Goal: Information Seeking & Learning: Learn about a topic

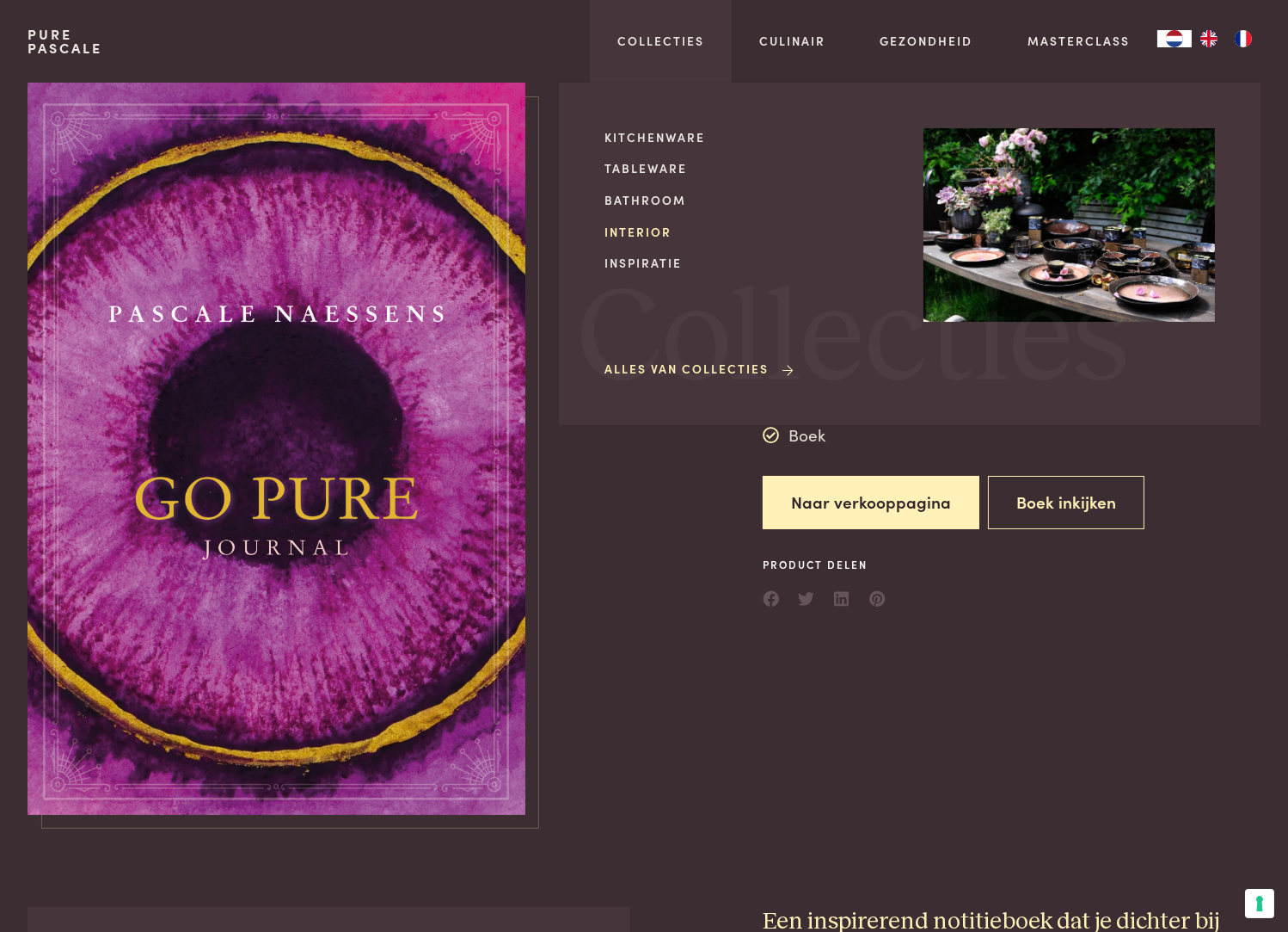
click at [646, 228] on link "Interior" at bounding box center [750, 233] width 292 height 19
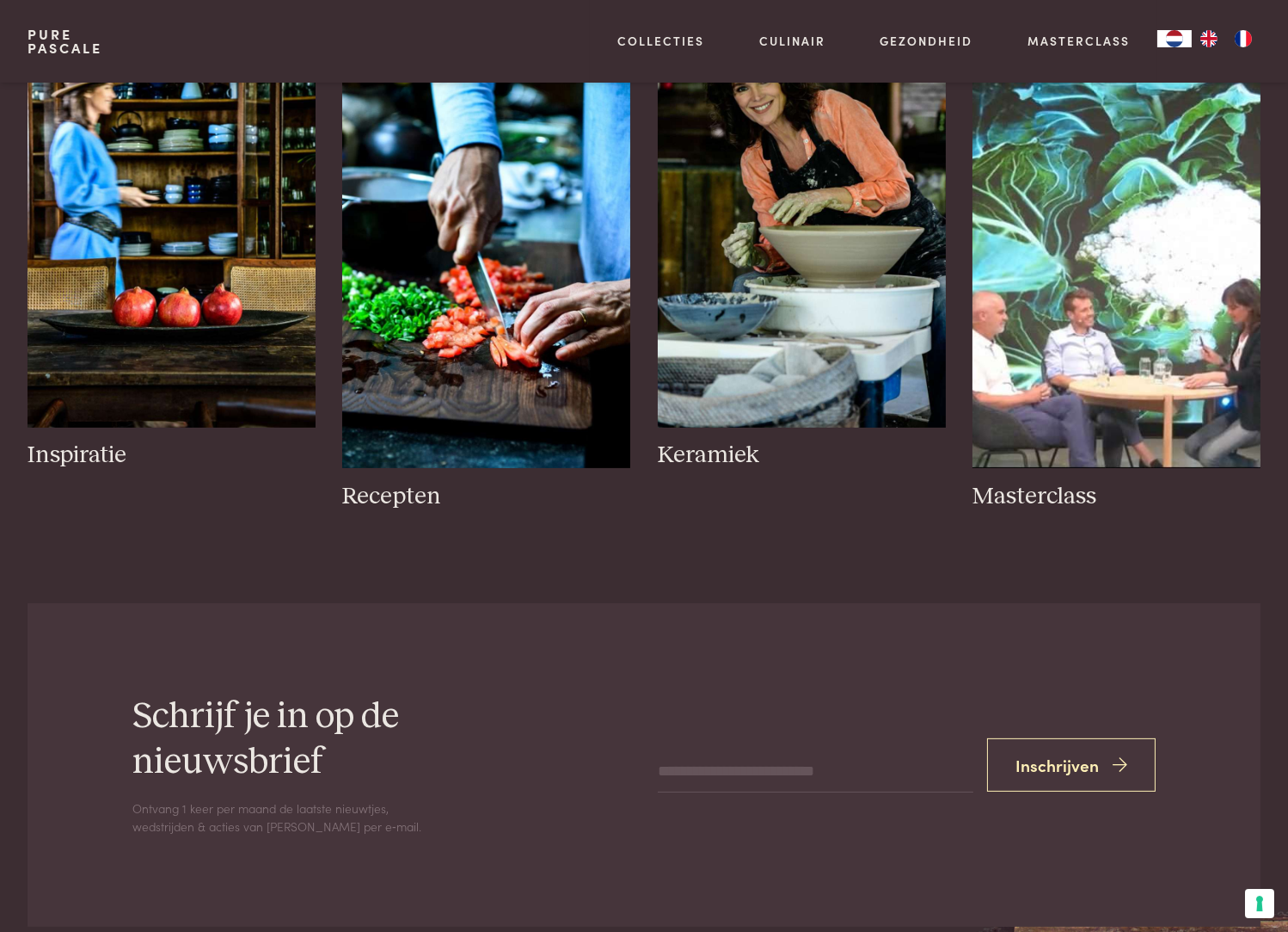
scroll to position [846, 0]
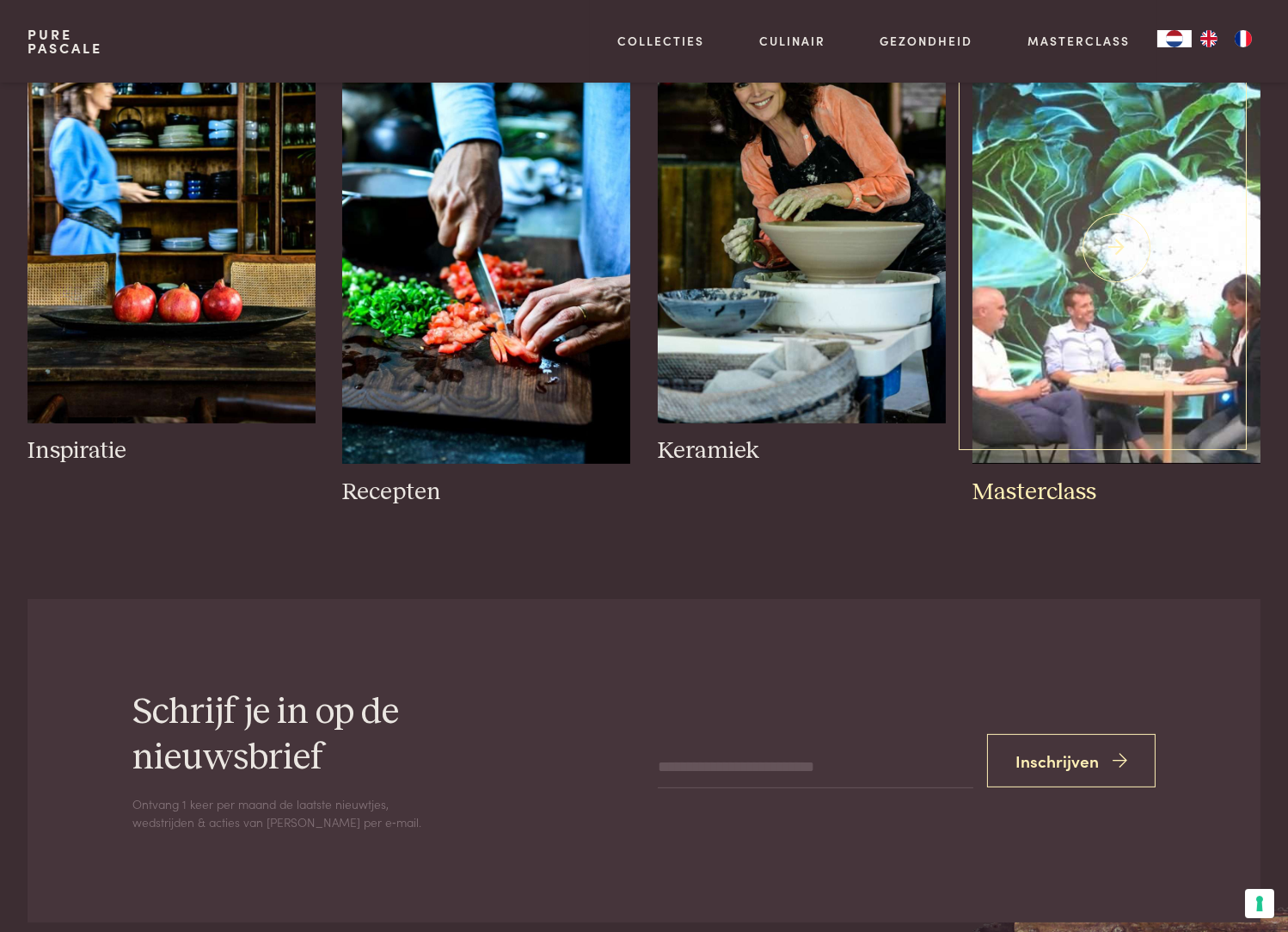
click at [1142, 329] on img at bounding box center [1116, 247] width 288 height 432
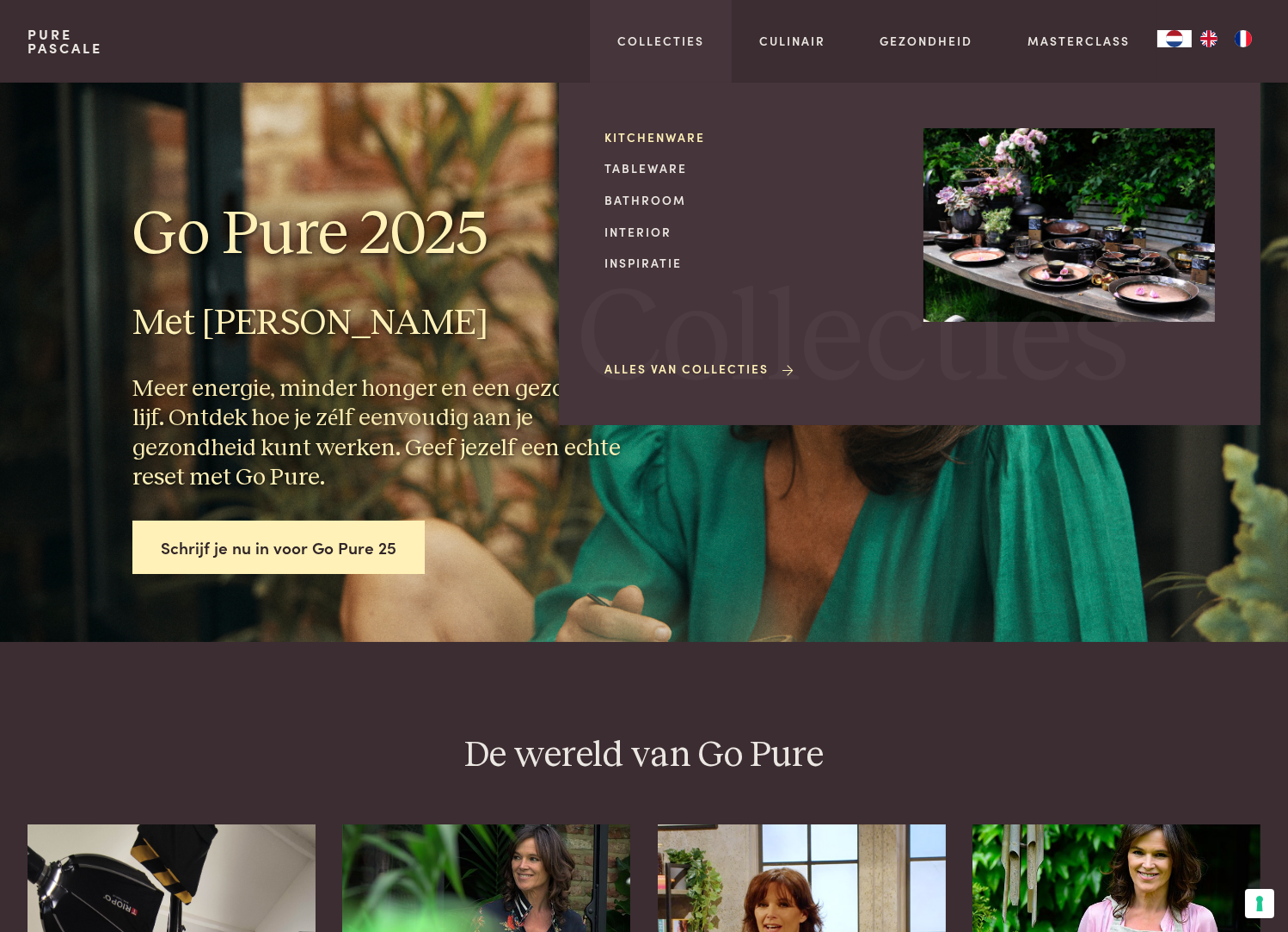
click at [643, 139] on link "Kitchenware" at bounding box center [750, 137] width 292 height 19
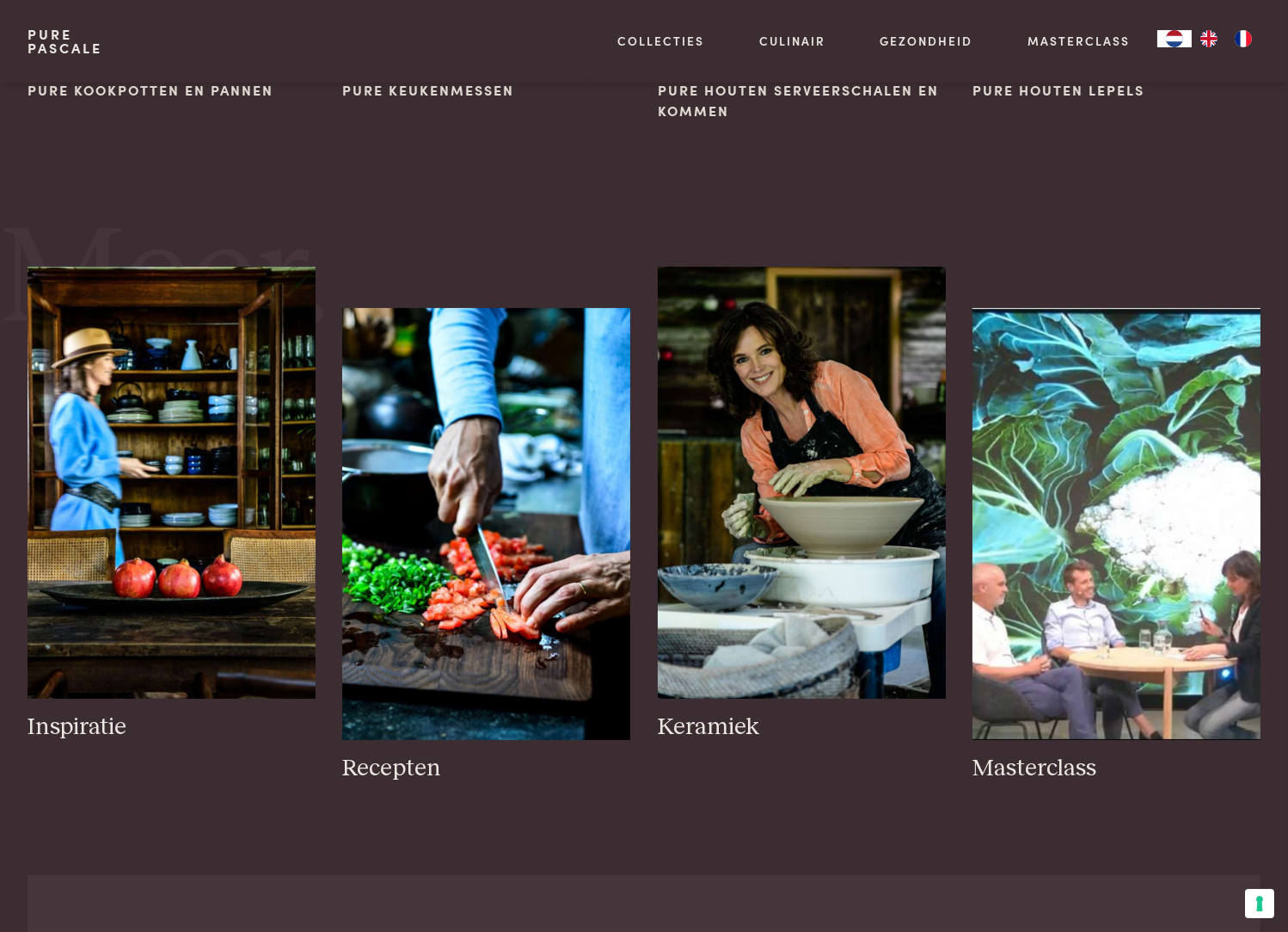
scroll to position [603, 0]
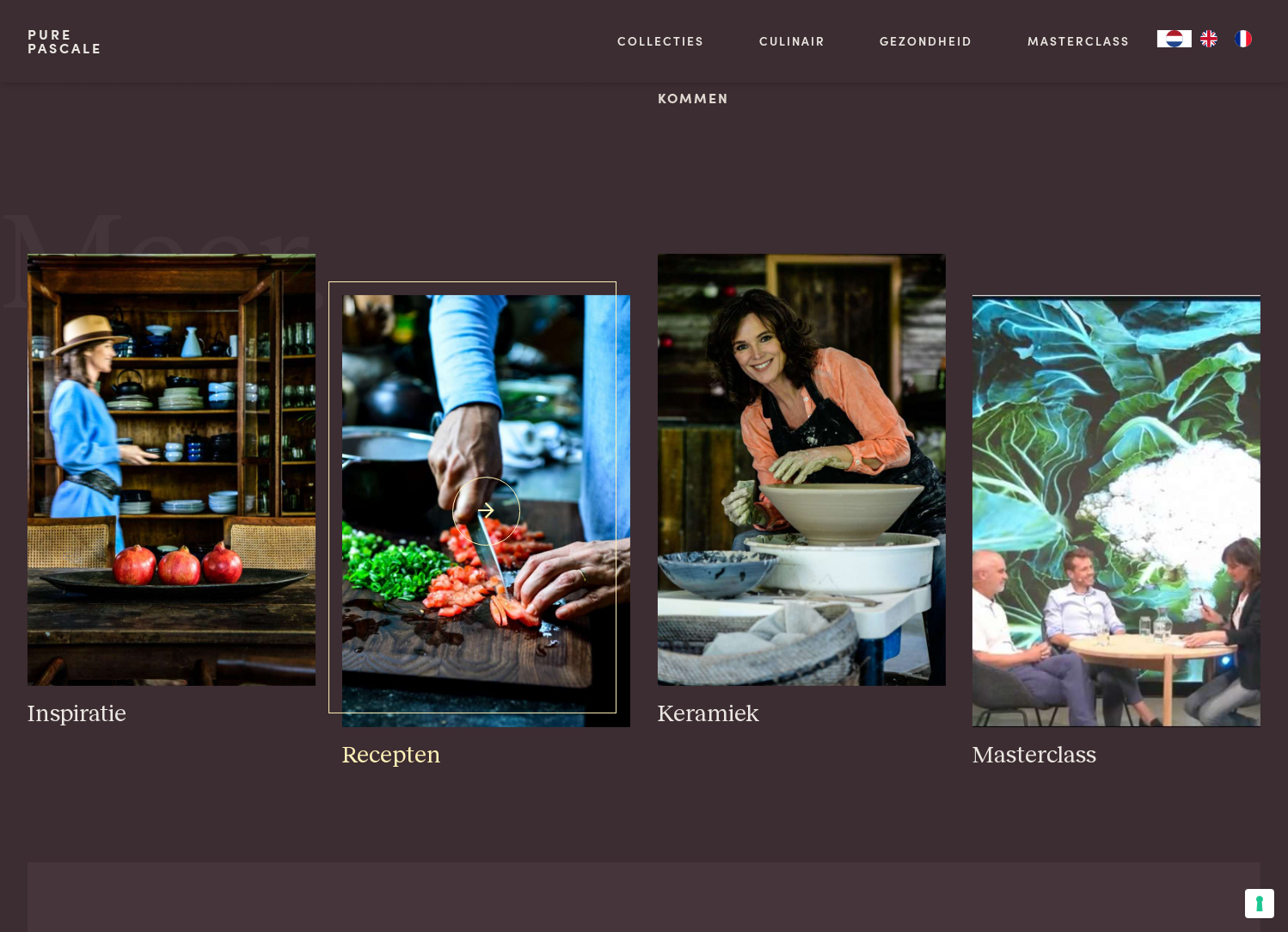
click at [486, 502] on img at bounding box center [486, 511] width 288 height 432
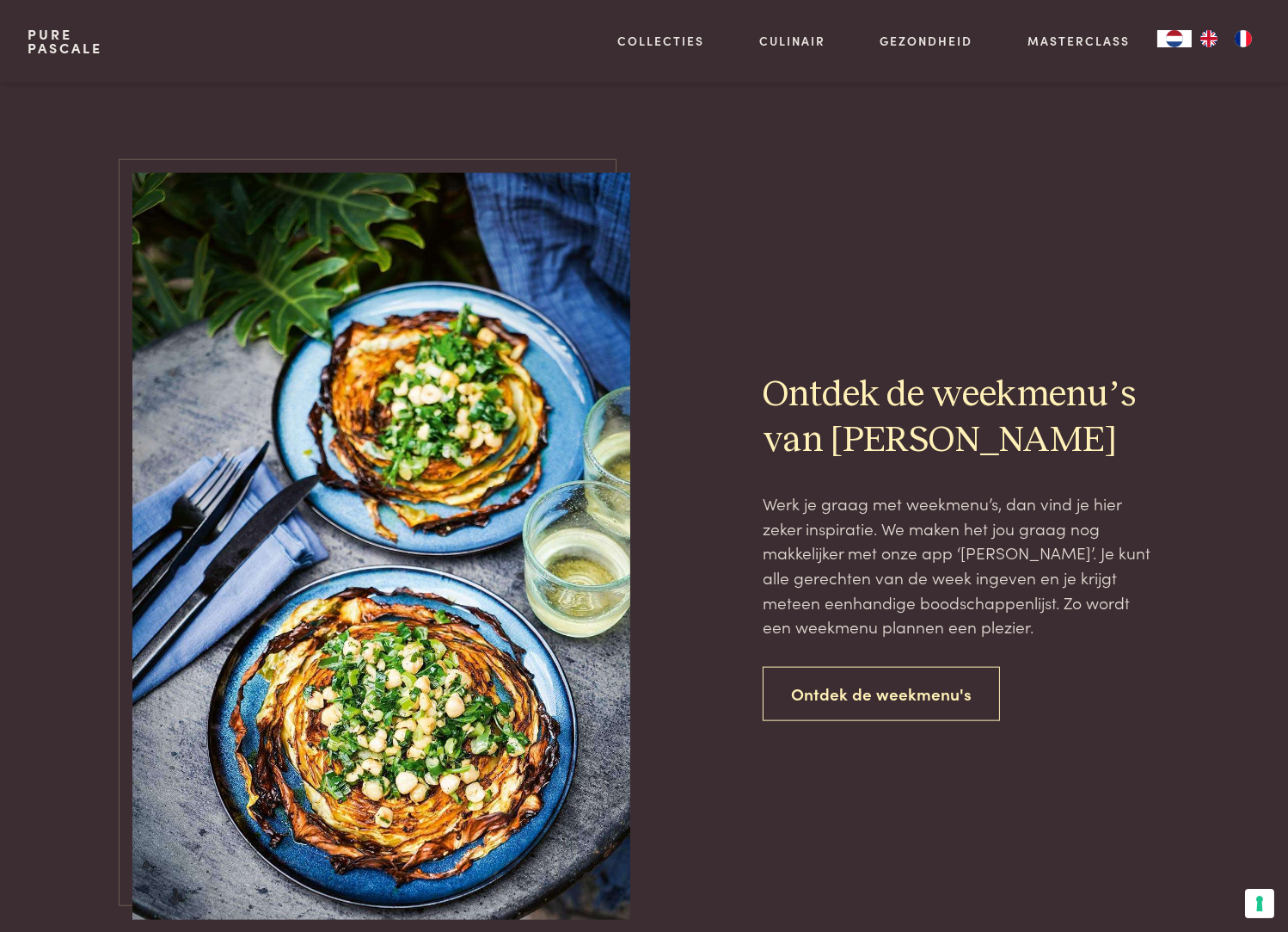
scroll to position [3623, 0]
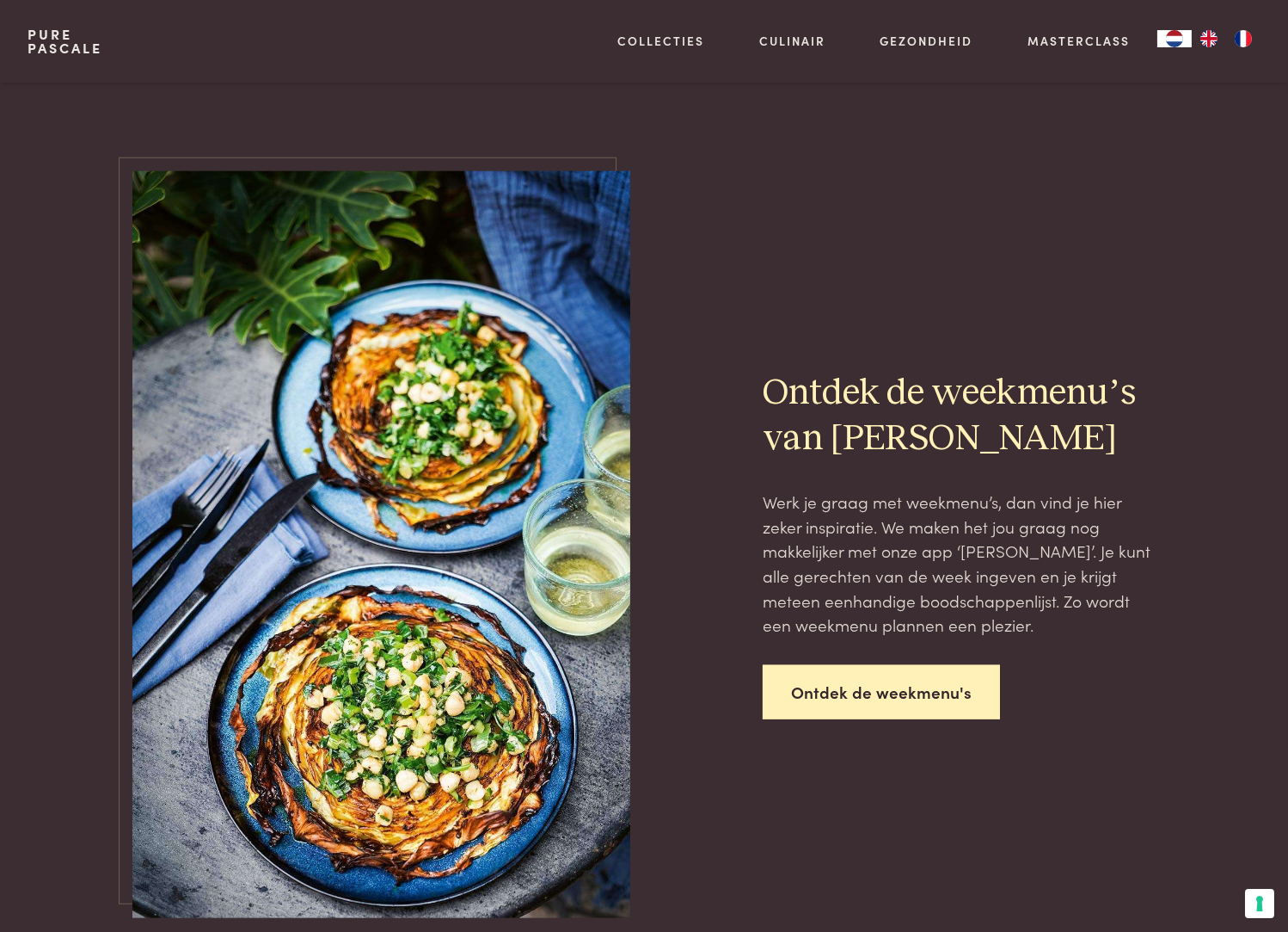
click at [906, 677] on link "Ontdek de weekmenu's" at bounding box center [882, 692] width 237 height 55
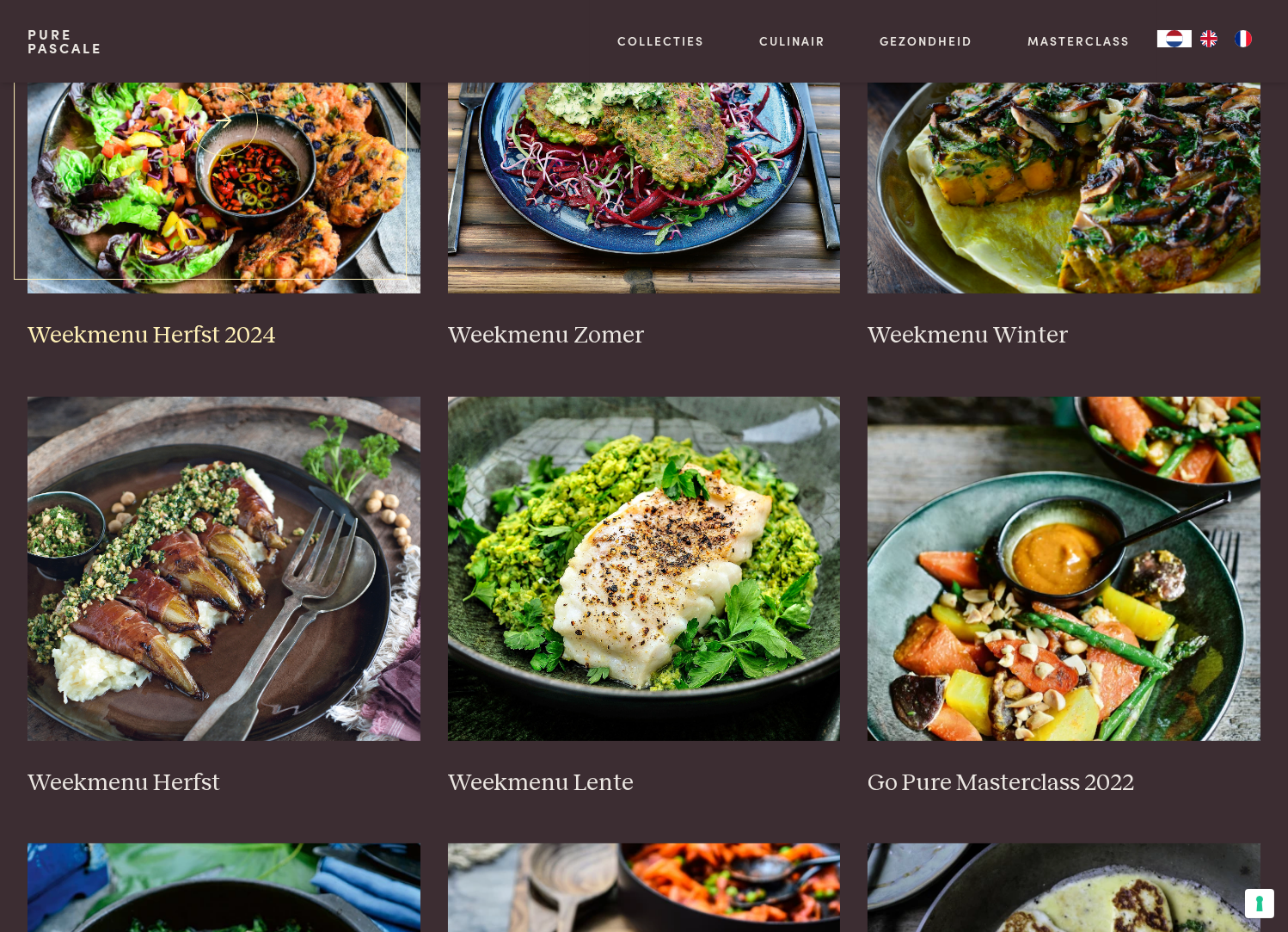
scroll to position [536, 0]
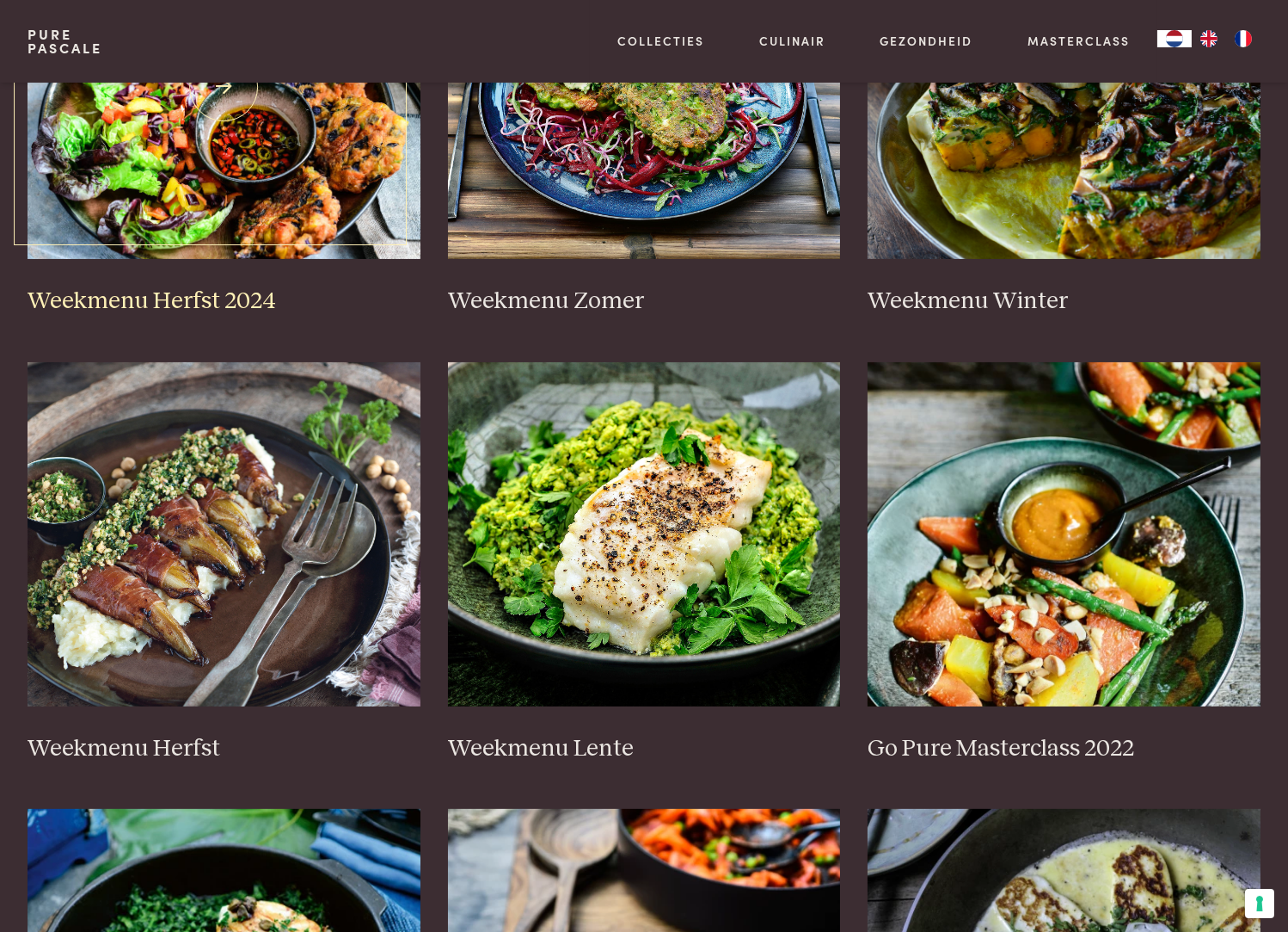
click at [293, 156] on img at bounding box center [224, 86] width 393 height 344
click at [612, 205] on img at bounding box center [644, 86] width 393 height 344
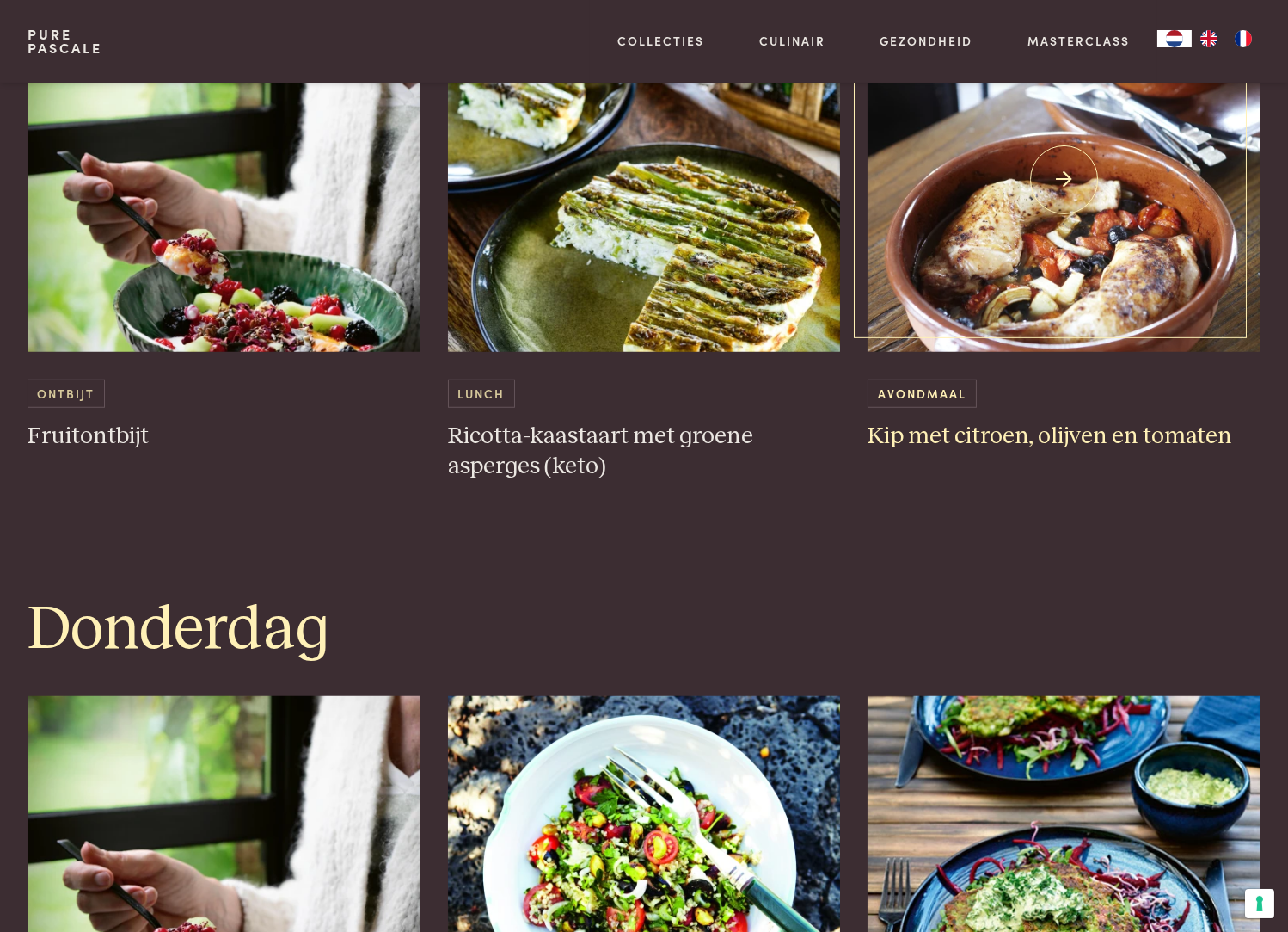
scroll to position [2269, 0]
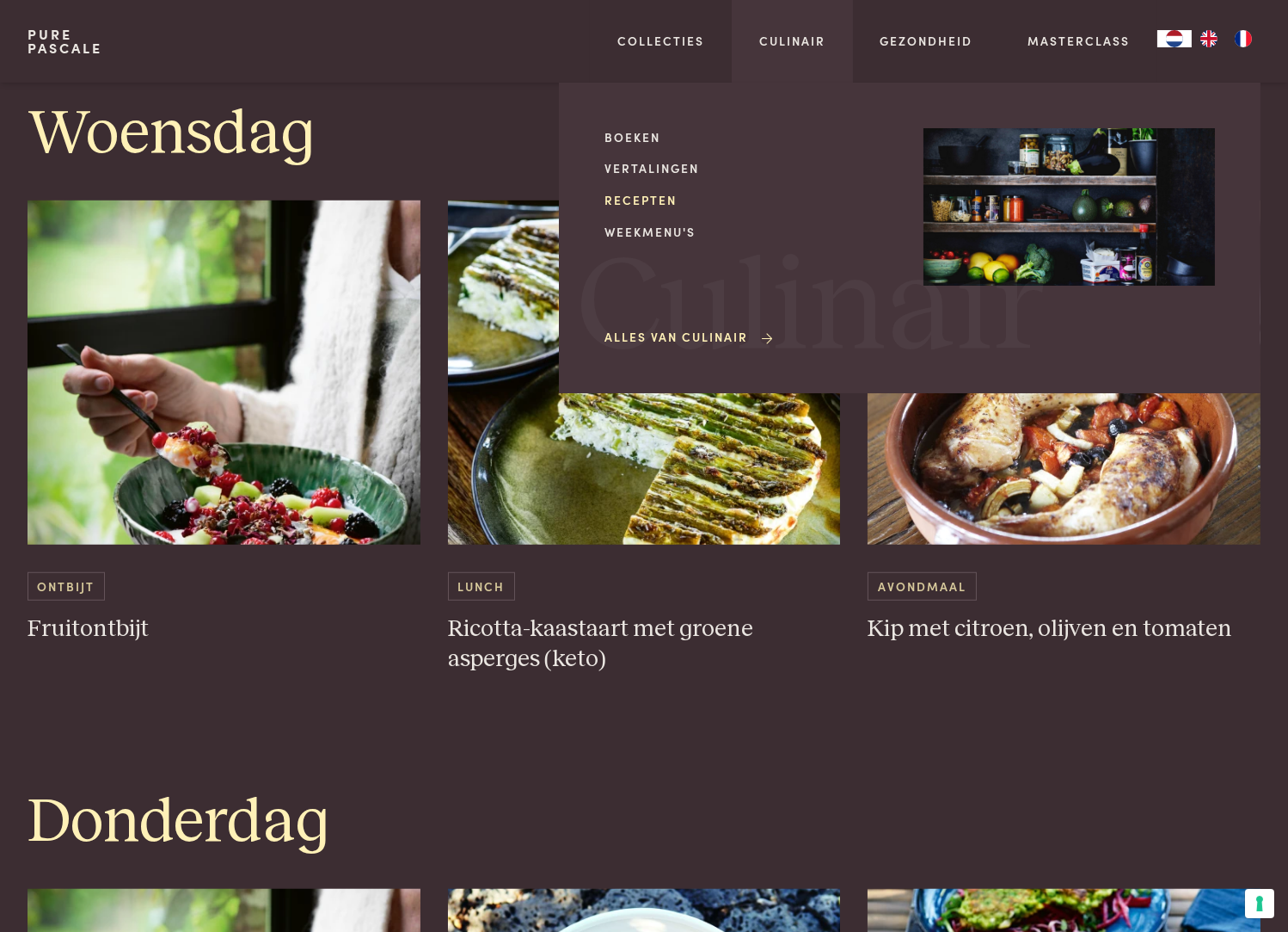
click at [646, 203] on link "Recepten" at bounding box center [750, 200] width 292 height 19
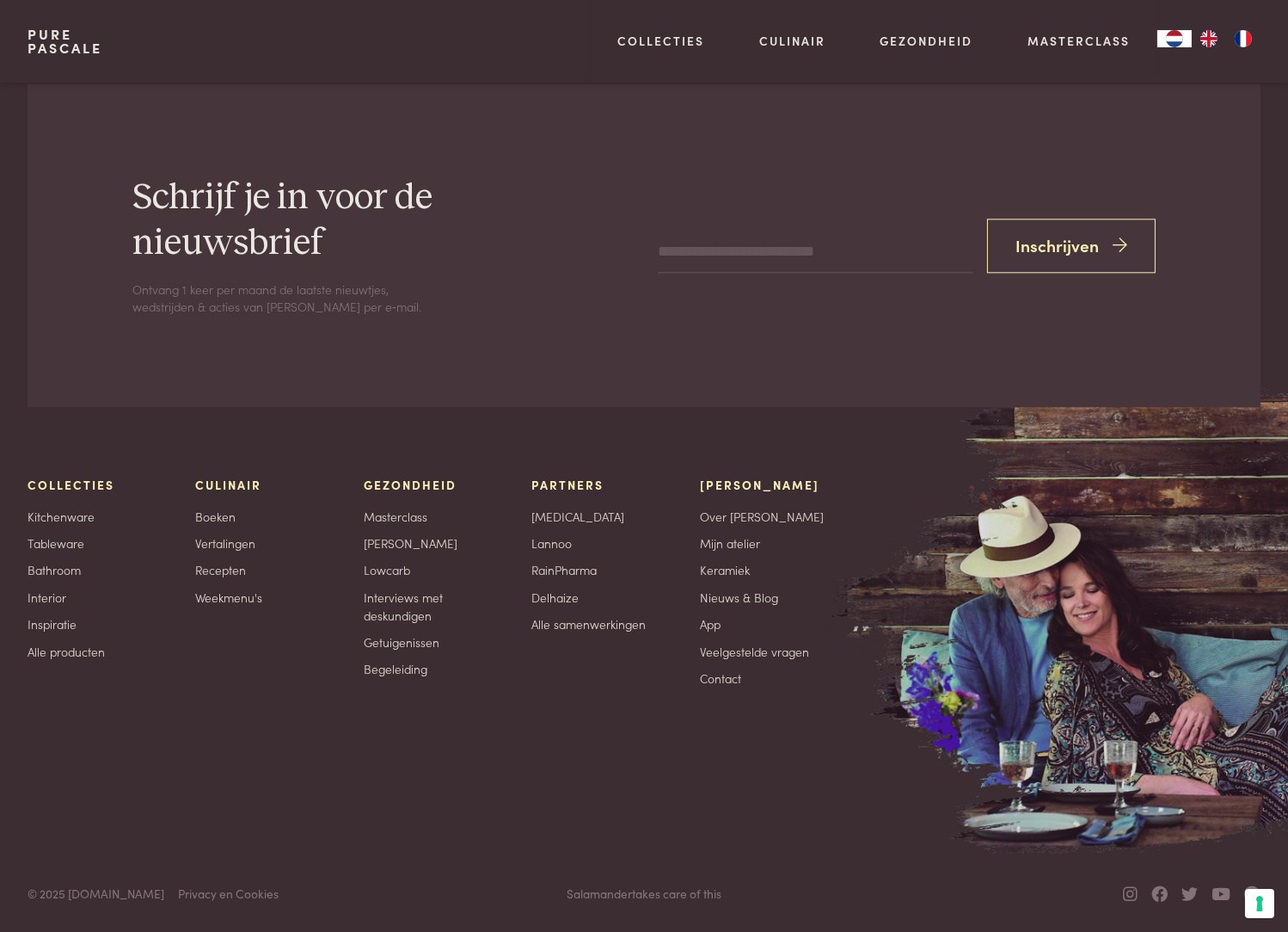
scroll to position [7068, 0]
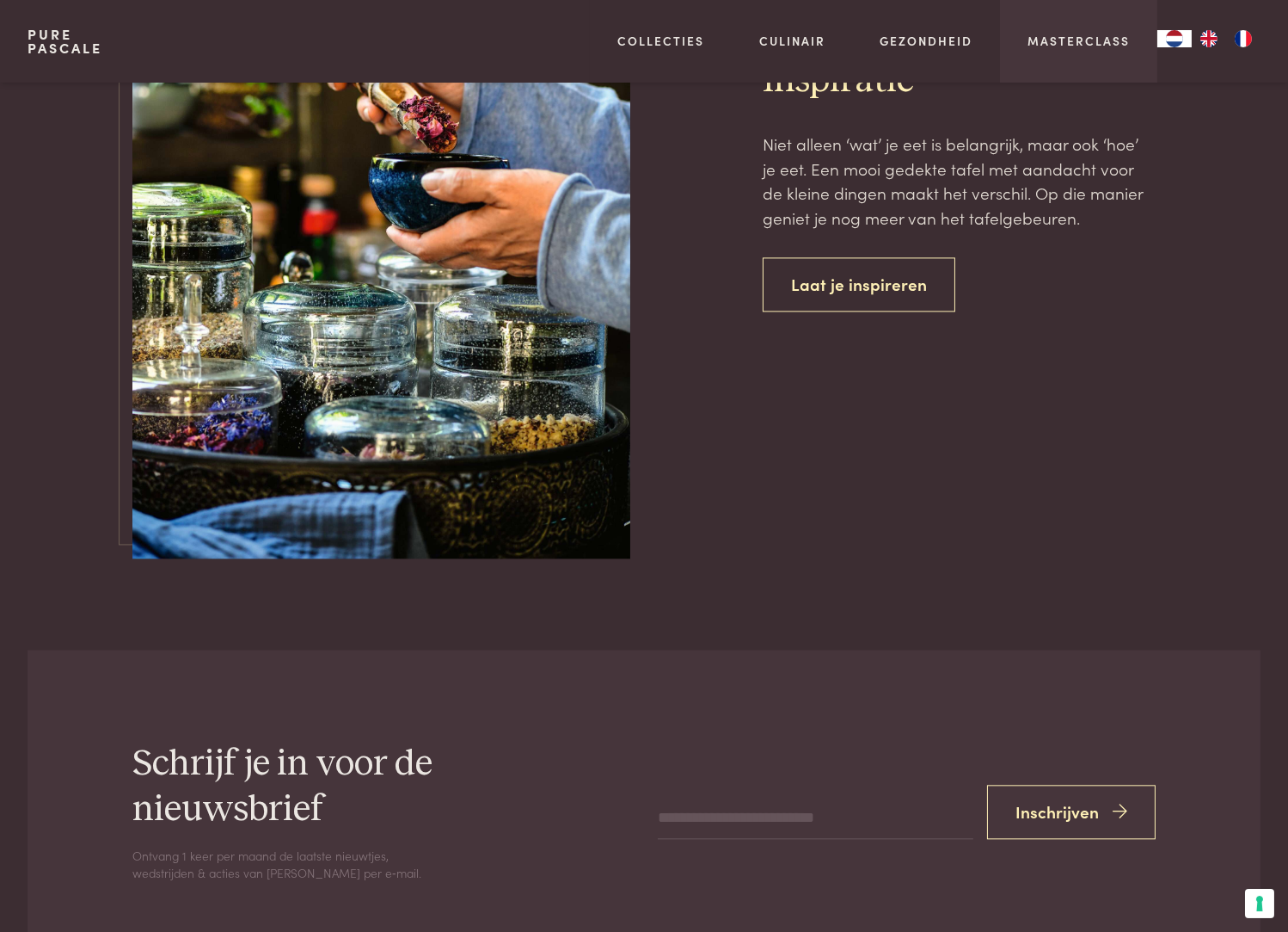
click at [1068, 54] on div "Masterclass" at bounding box center [1079, 41] width 157 height 82
click at [1075, 43] on link "Masterclass" at bounding box center [1079, 41] width 103 height 19
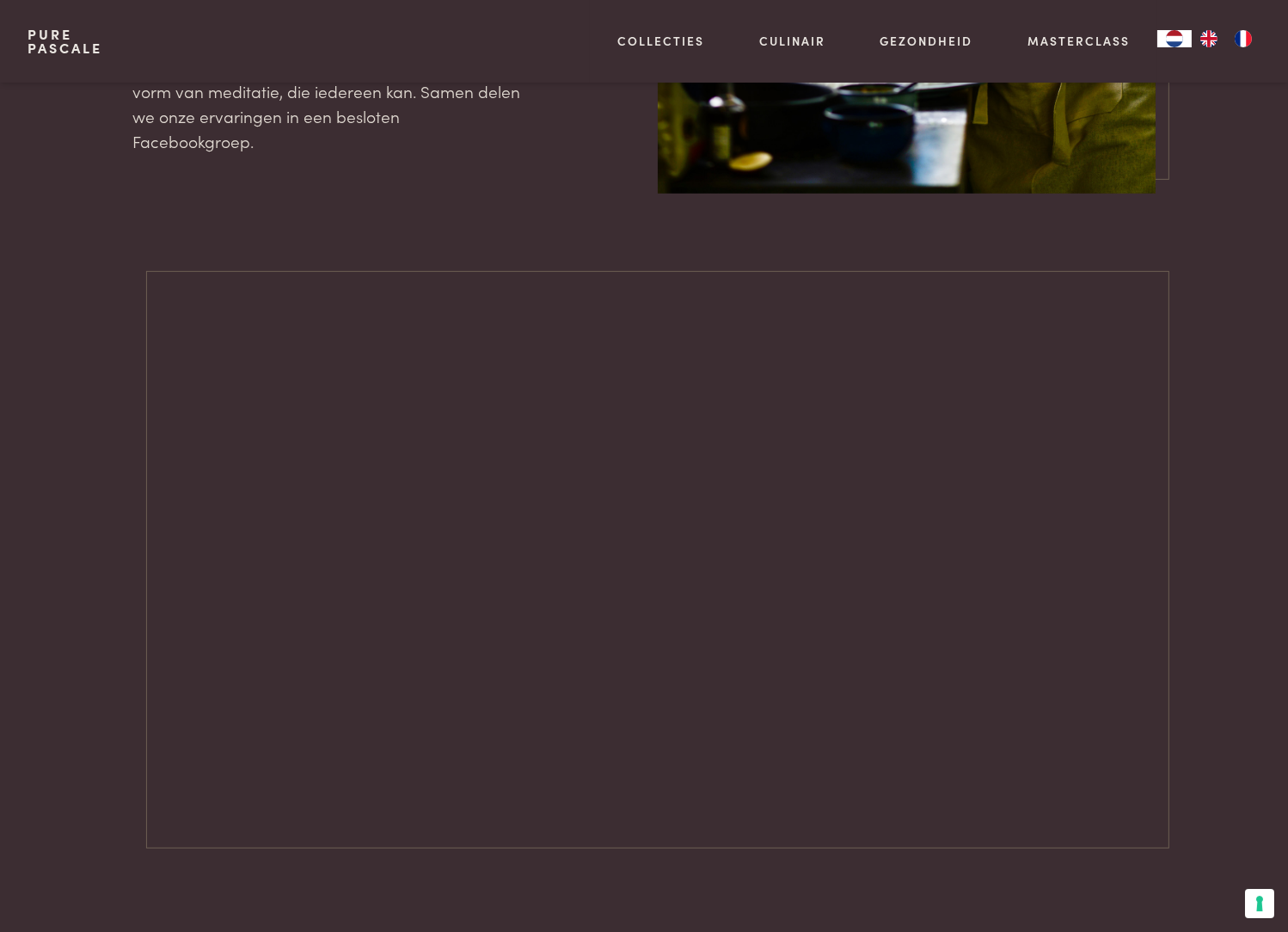
scroll to position [2361, 0]
click at [1243, 429] on div at bounding box center [644, 573] width 1233 height 576
